Goal: Information Seeking & Learning: Understand process/instructions

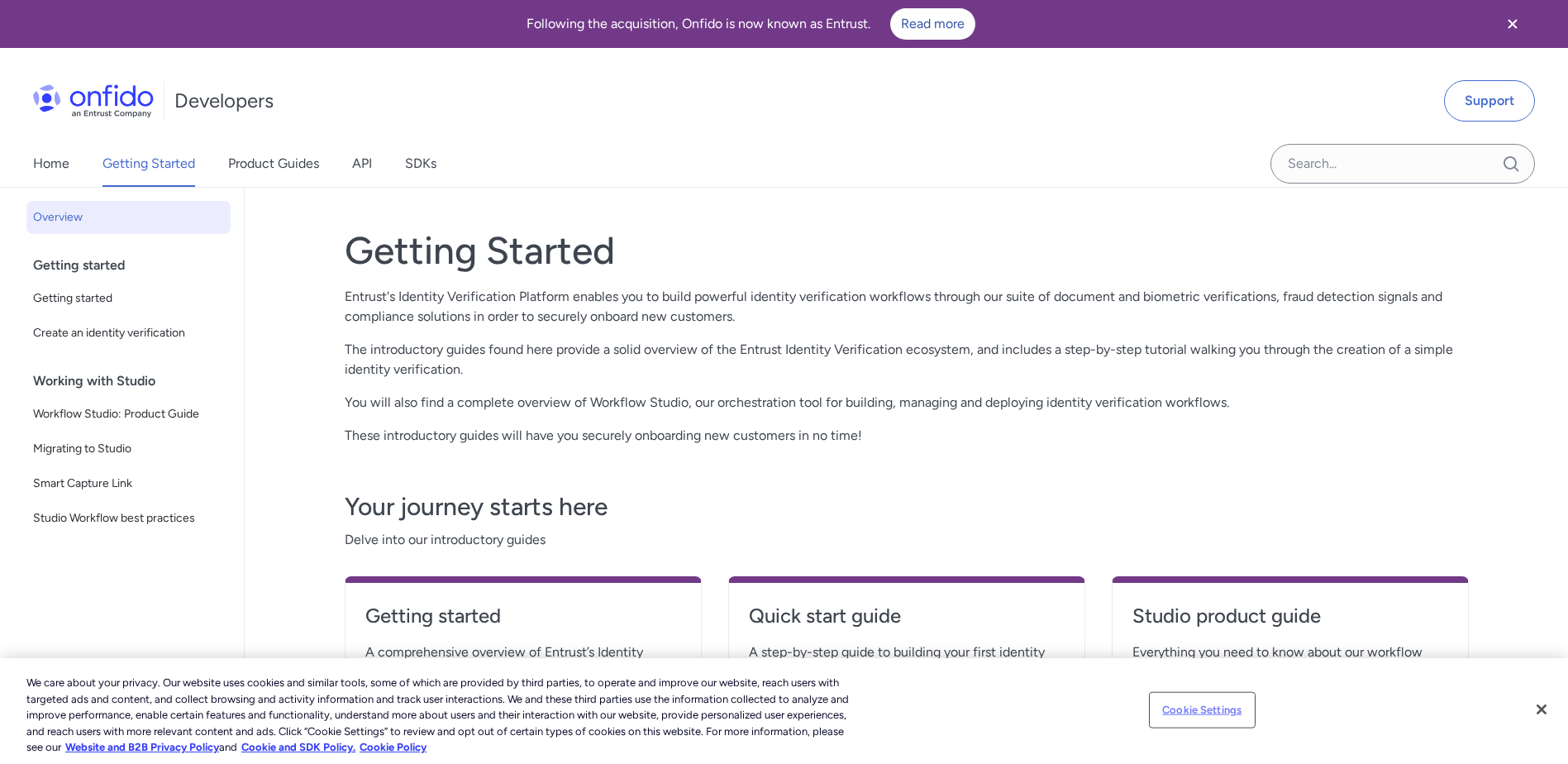
click at [1191, 704] on button "Cookie Settings" at bounding box center [1203, 710] width 104 height 33
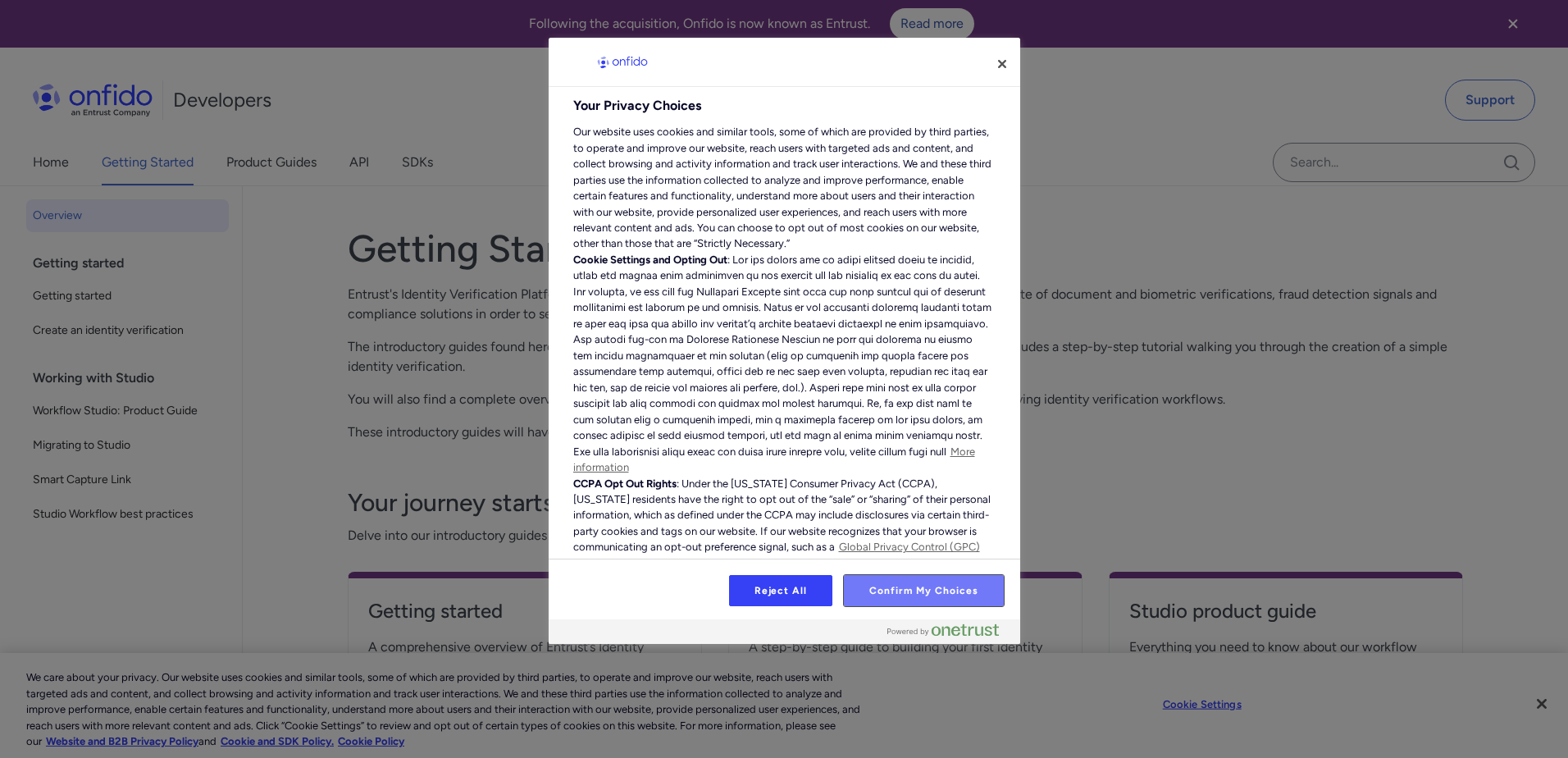
click at [919, 583] on button "Confirm My Choices" at bounding box center [923, 590] width 160 height 32
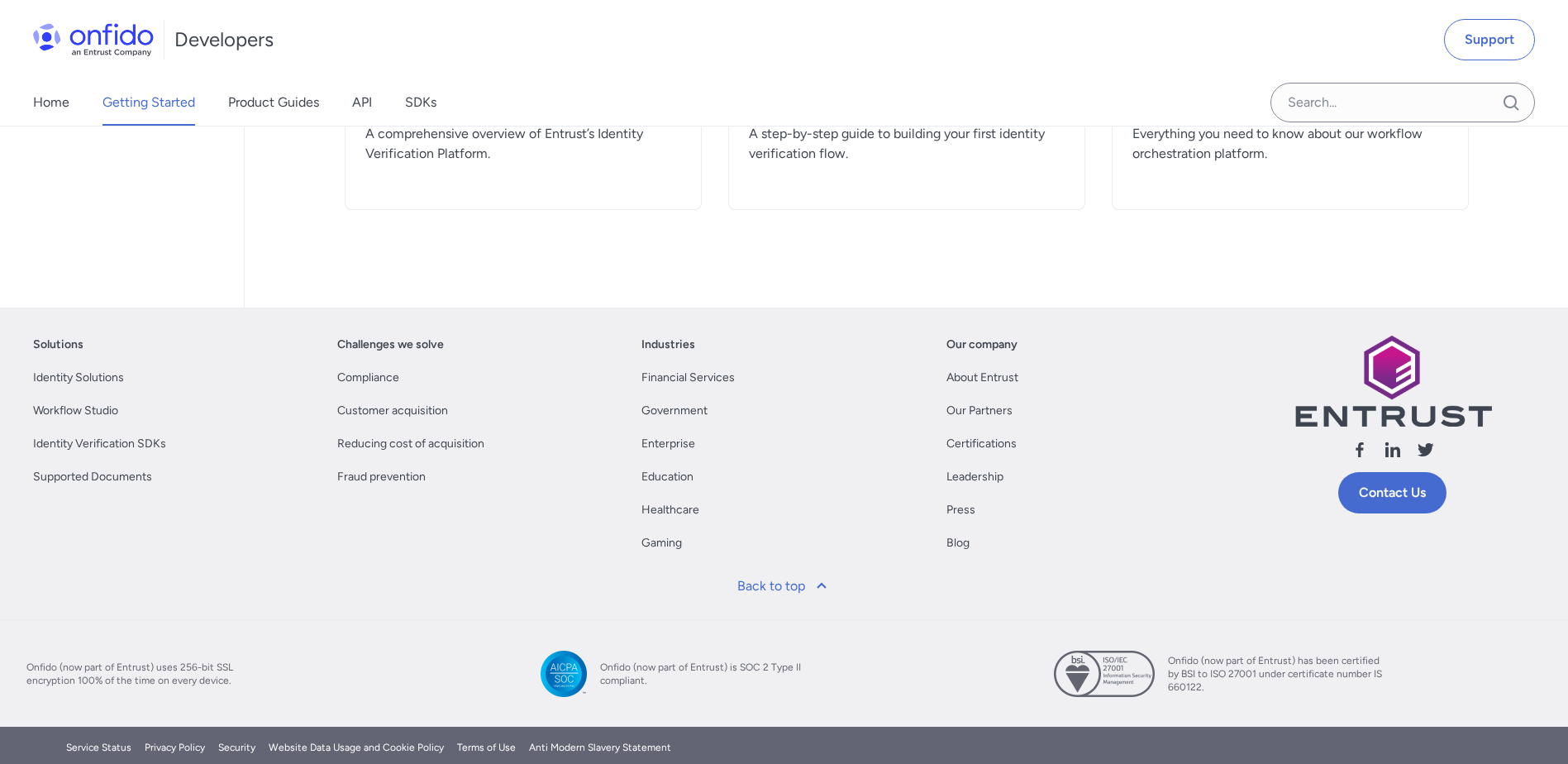
scroll to position [544, 0]
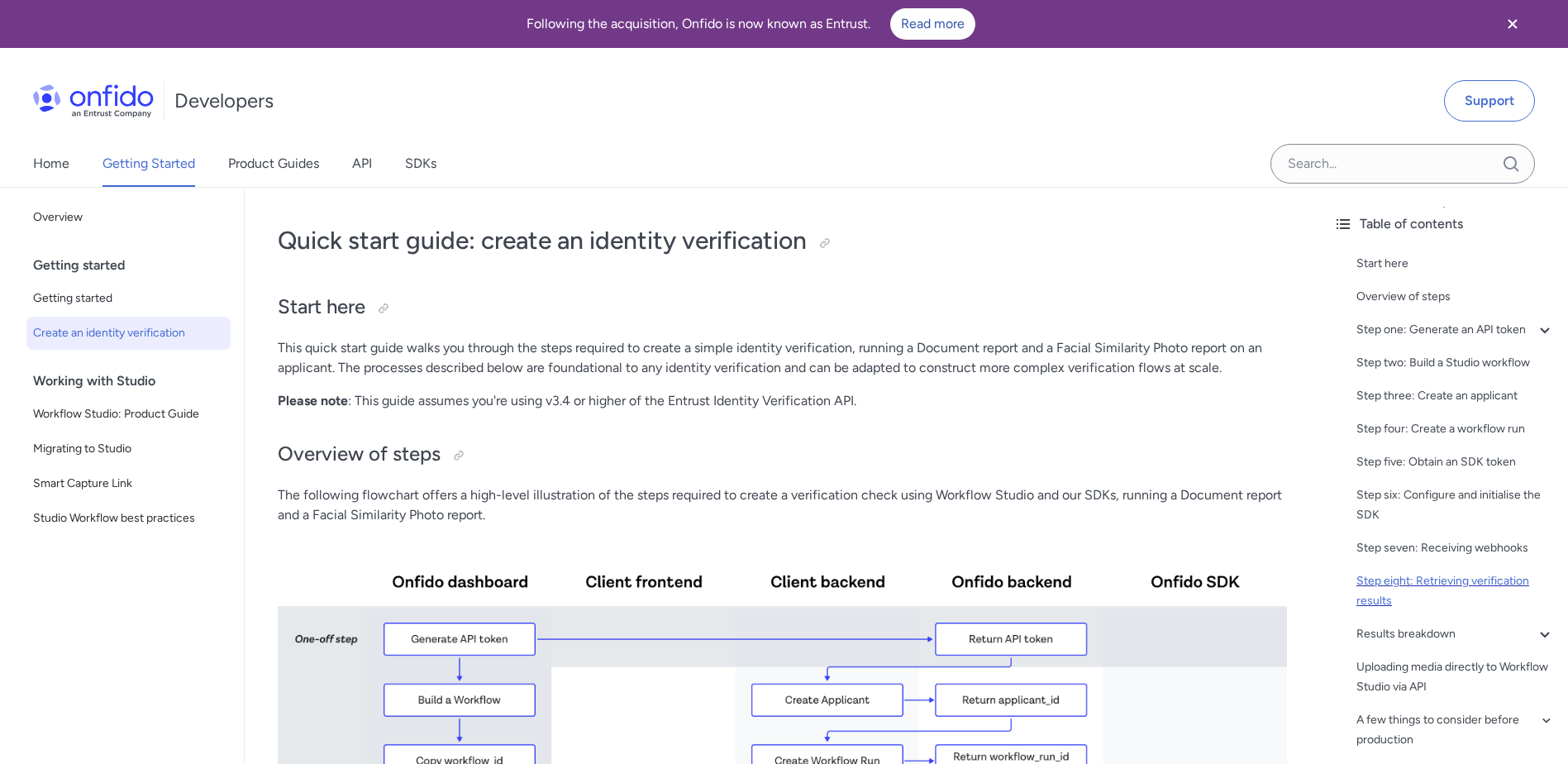
click at [1439, 597] on div "Step eight: Retrieving verification results" at bounding box center [1455, 591] width 198 height 40
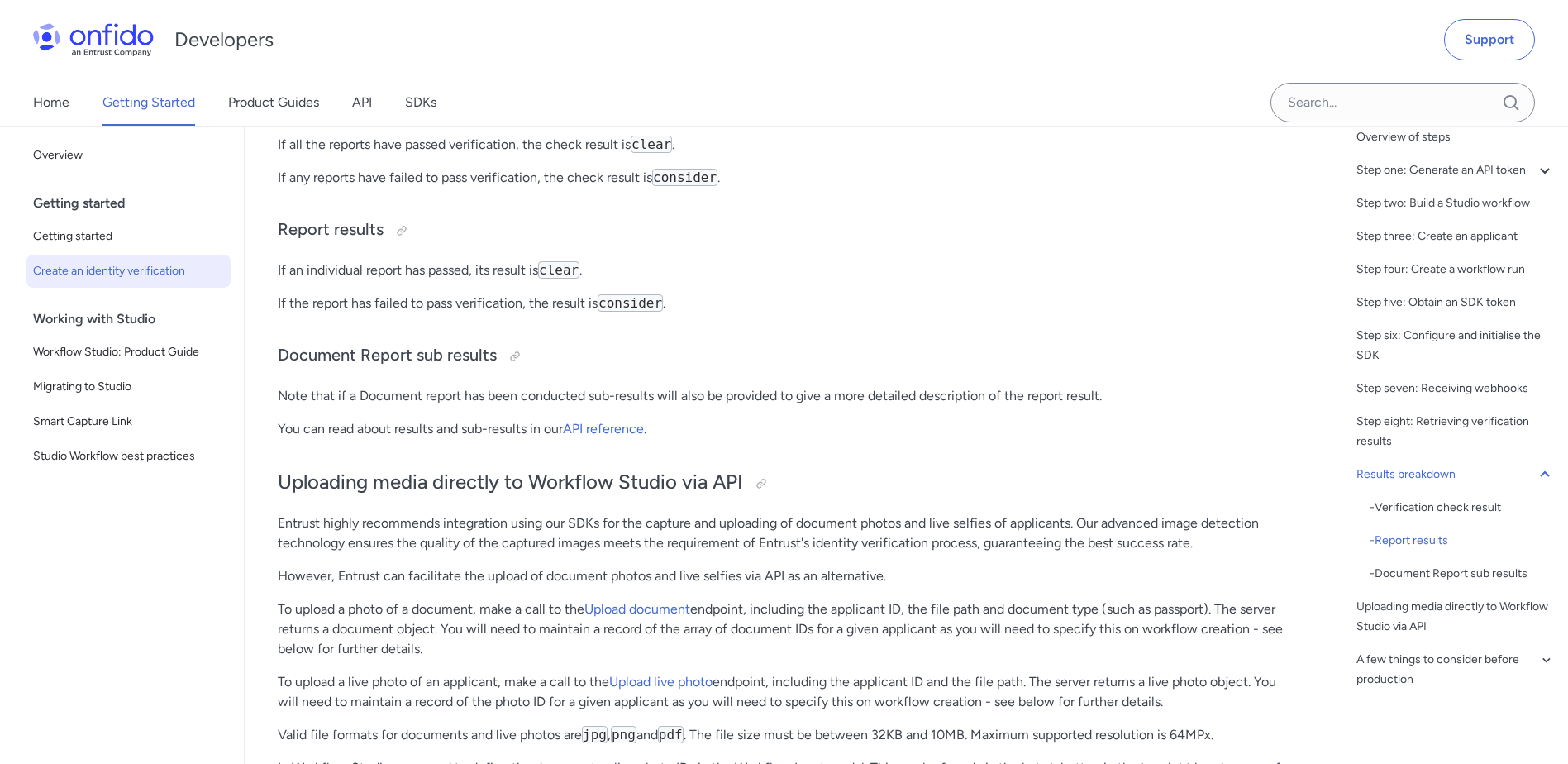
scroll to position [89, 0]
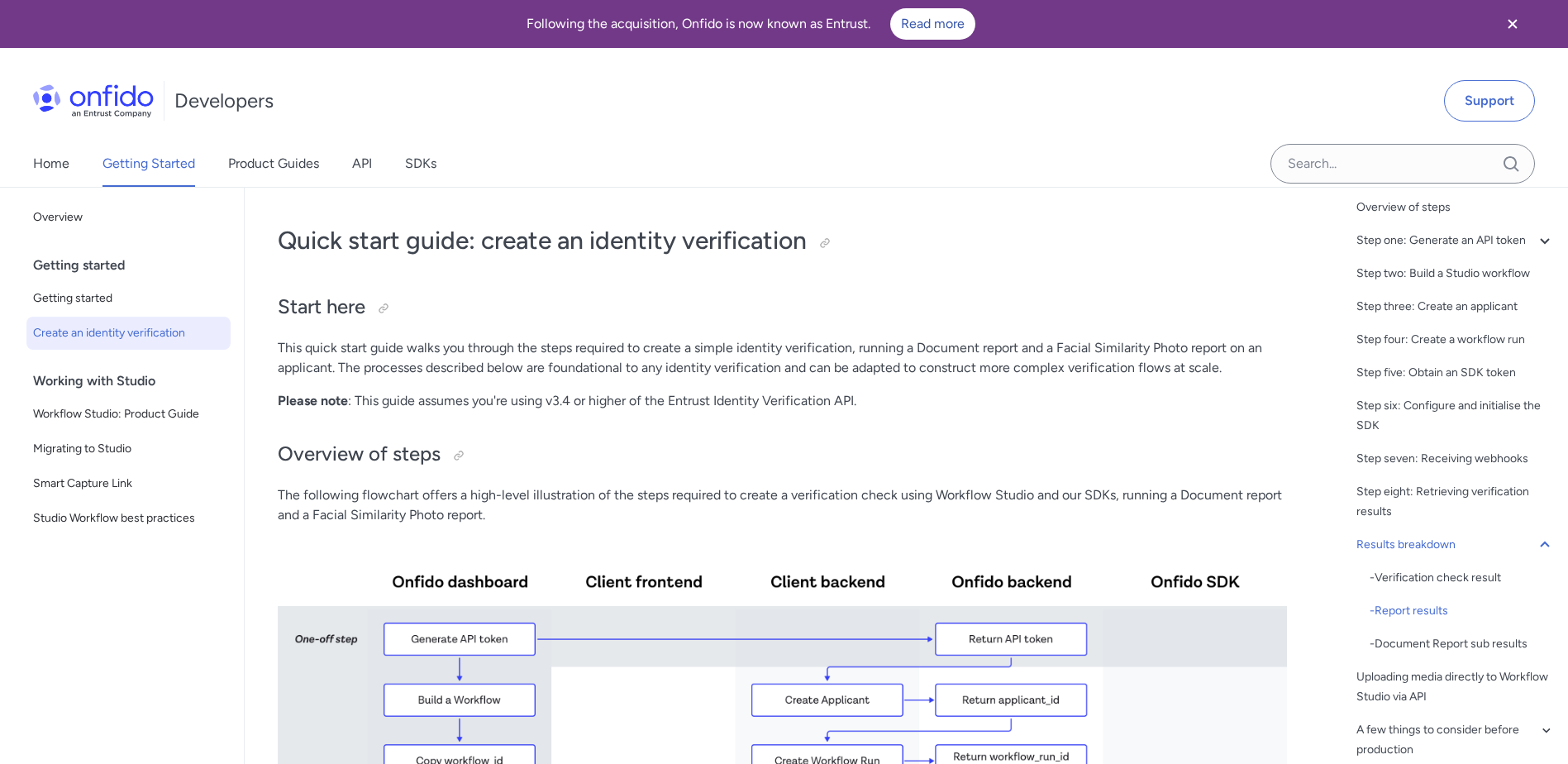
scroll to position [23, 0]
